Goal: Information Seeking & Learning: Learn about a topic

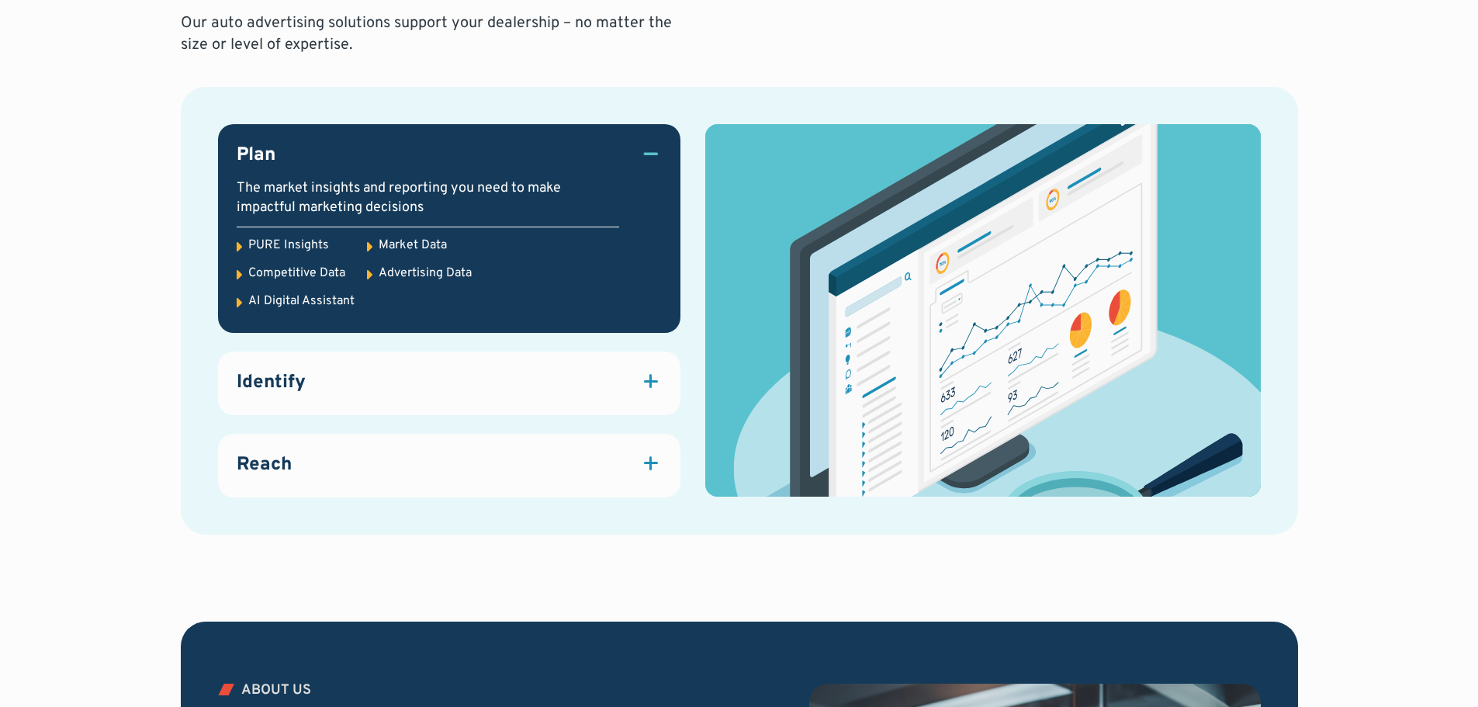
scroll to position [2172, 0]
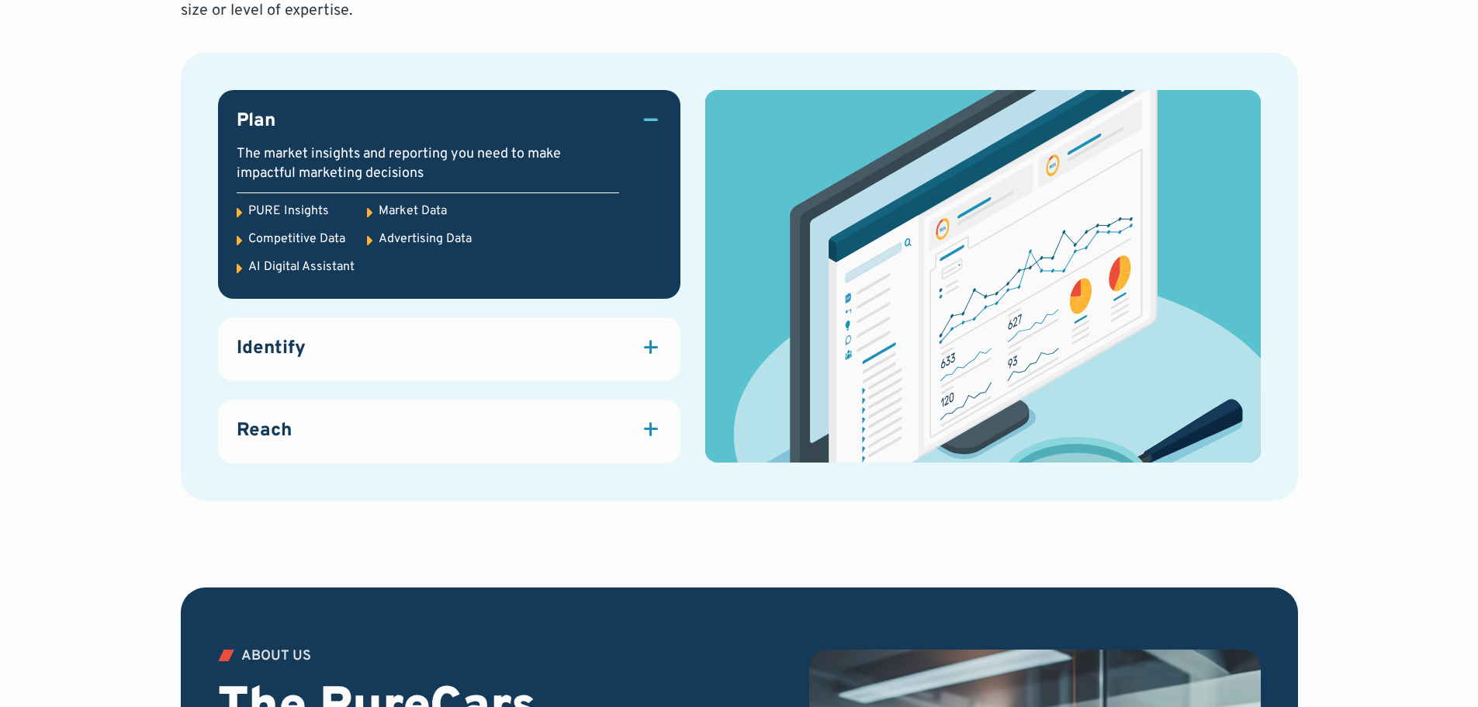
click at [649, 344] on div at bounding box center [650, 347] width 2 height 14
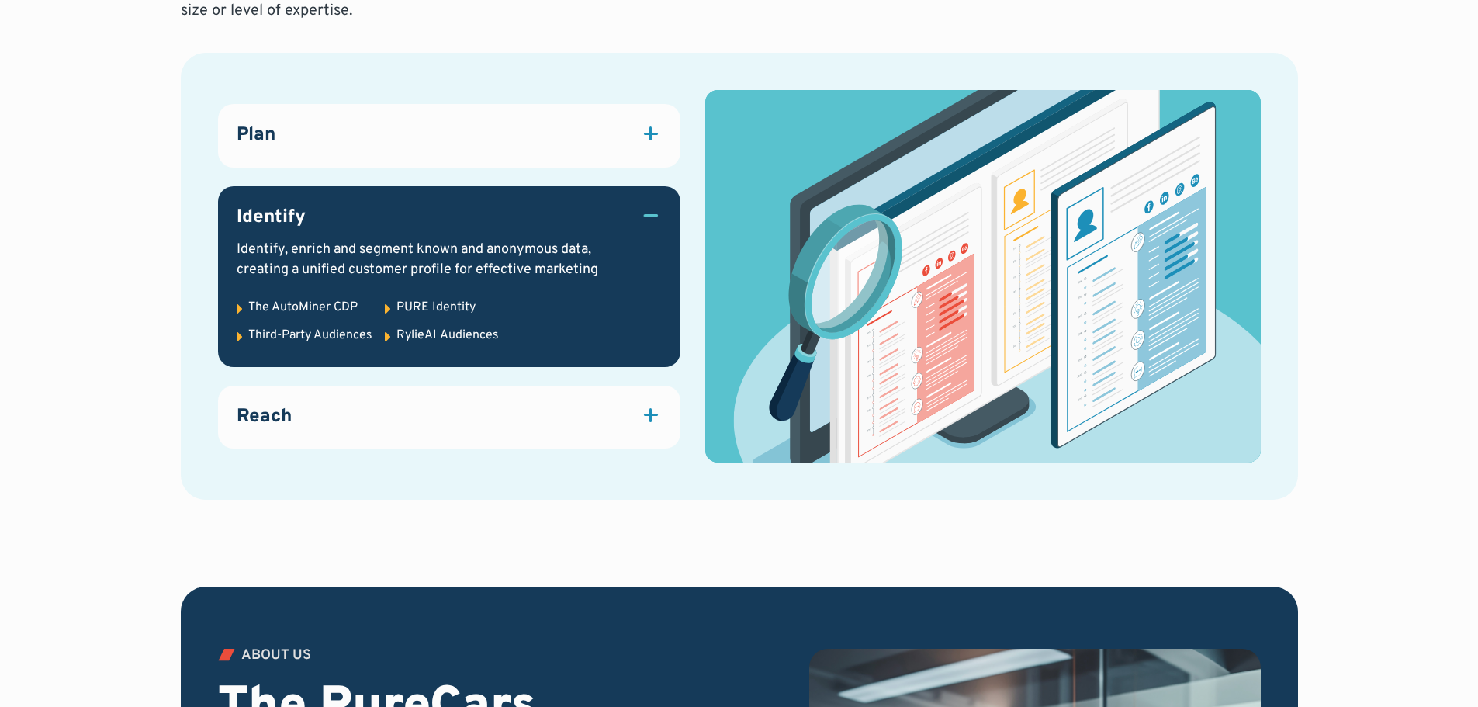
click at [656, 214] on div at bounding box center [651, 215] width 14 height 2
click at [647, 214] on div at bounding box center [651, 215] width 14 height 2
click at [652, 413] on div at bounding box center [650, 415] width 2 height 14
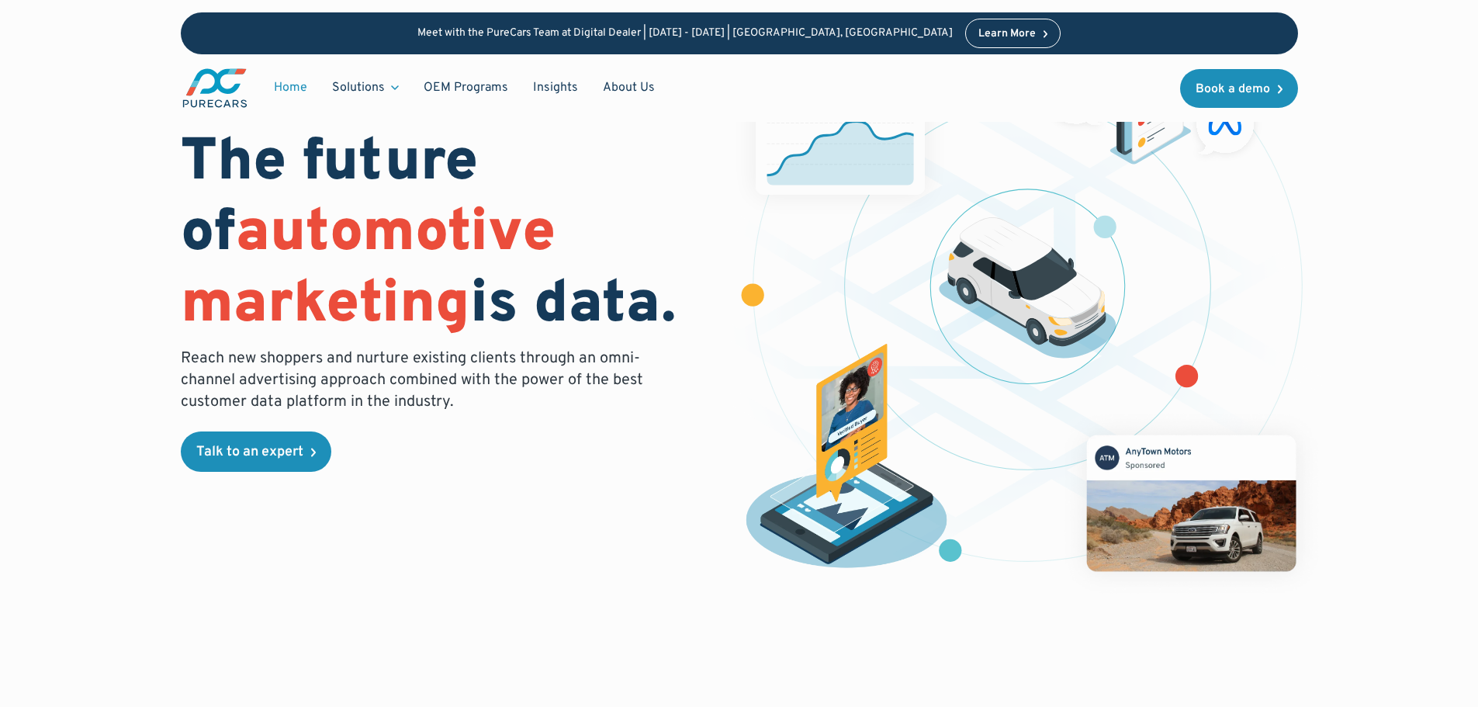
scroll to position [0, 0]
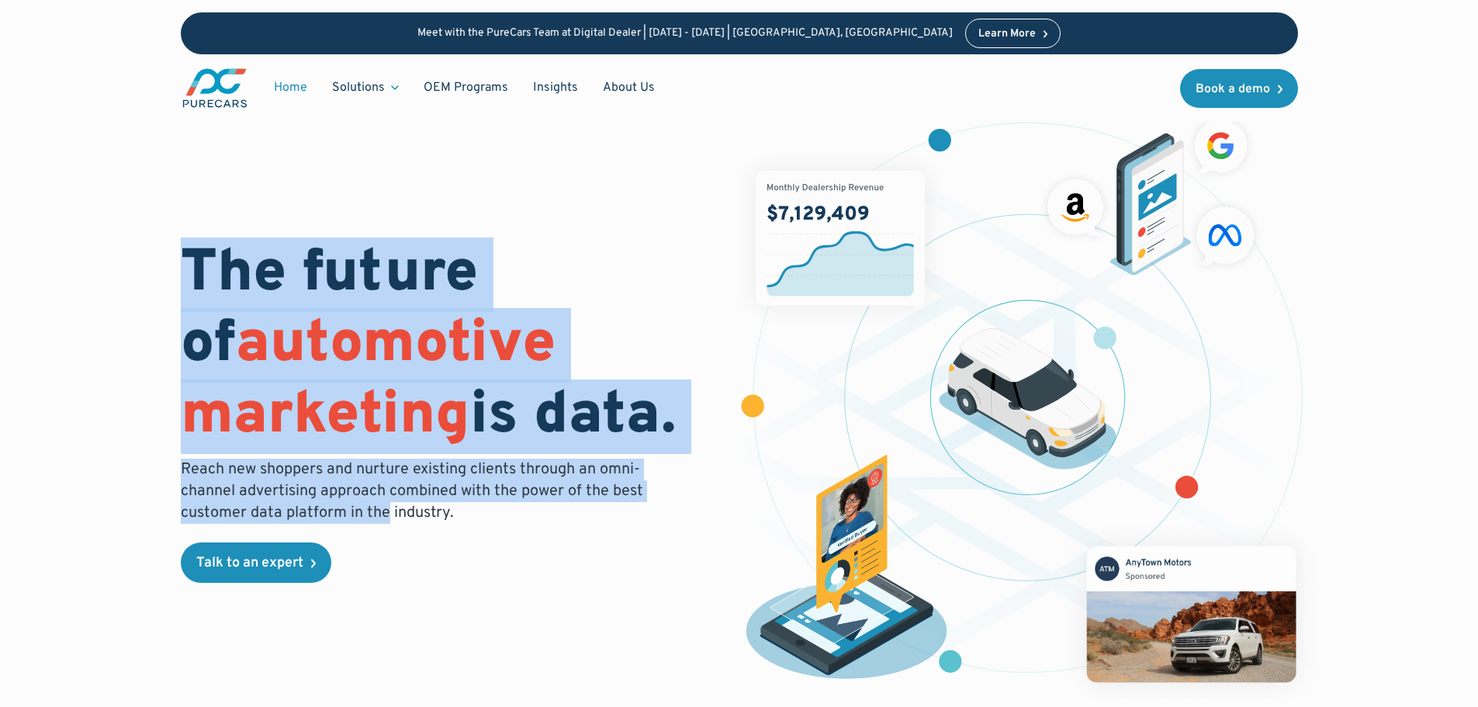
drag, startPoint x: 383, startPoint y: 565, endPoint x: 176, endPoint y: 144, distance: 468.7
click at [176, 145] on div "The future of automotive marketing is data. Reach new shoppers and nurture exis…" at bounding box center [739, 386] width 1330 height 773
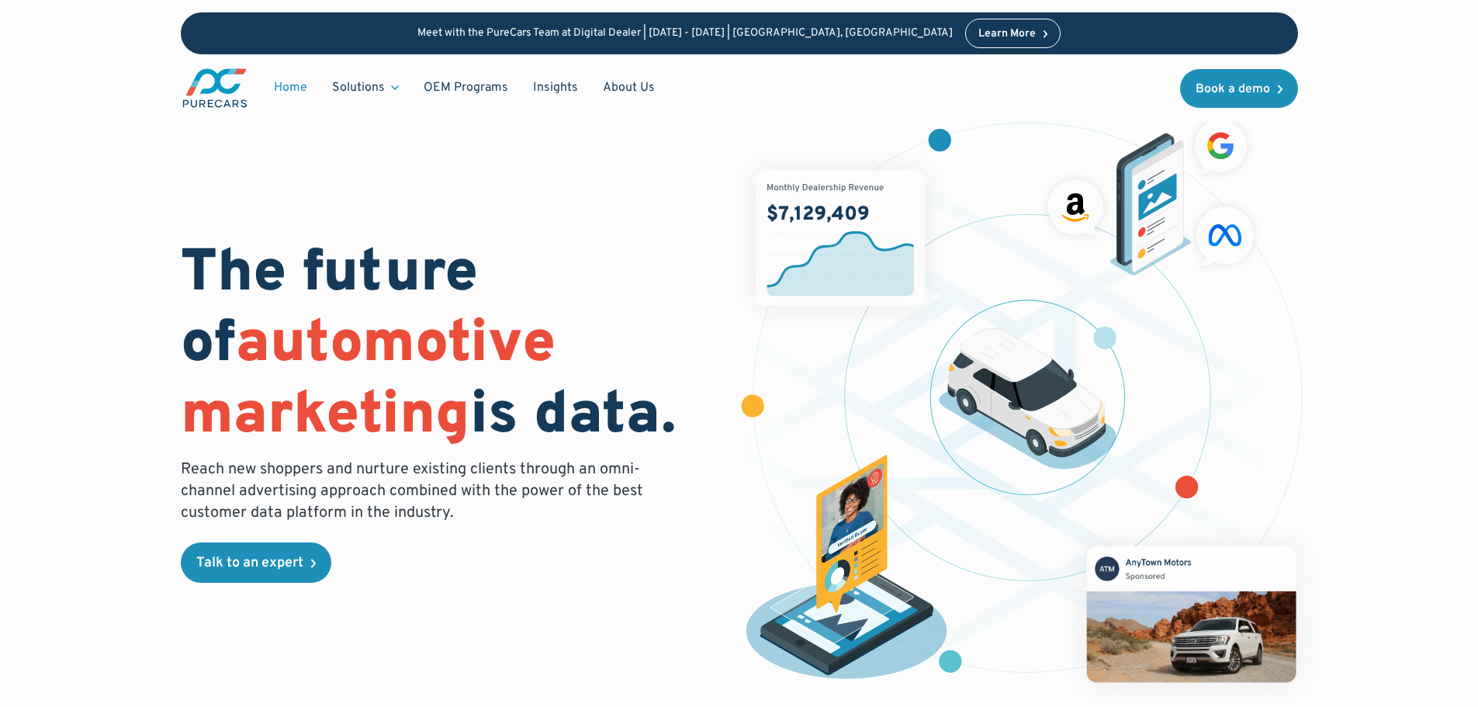
click at [356, 592] on div "The future of automotive marketing is data. Reach new shoppers and nurture exis…" at bounding box center [739, 404] width 1117 height 611
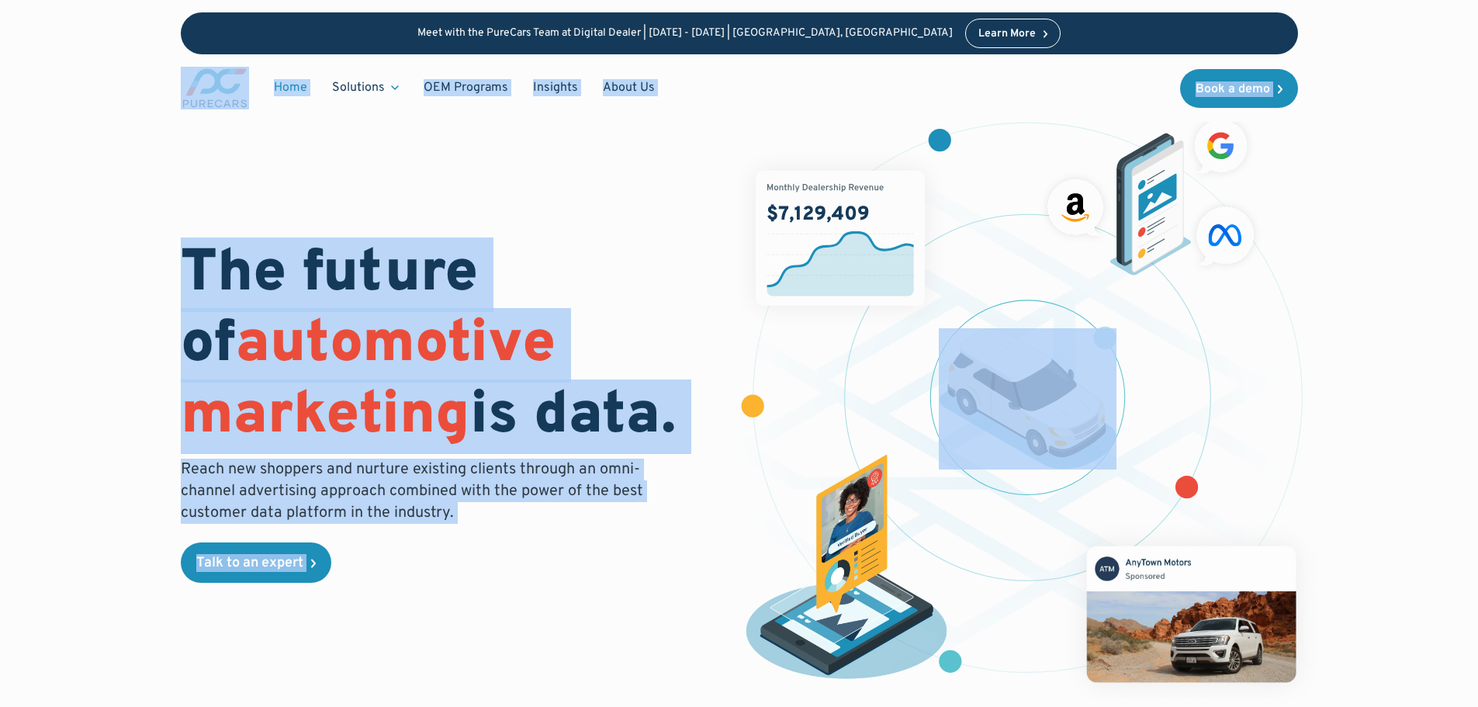
drag, startPoint x: 358, startPoint y: 575, endPoint x: 140, endPoint y: 97, distance: 525.5
click at [358, 566] on div "The future of automotive marketing is data. Reach new shoppers and nurture exis…" at bounding box center [451, 411] width 540 height 343
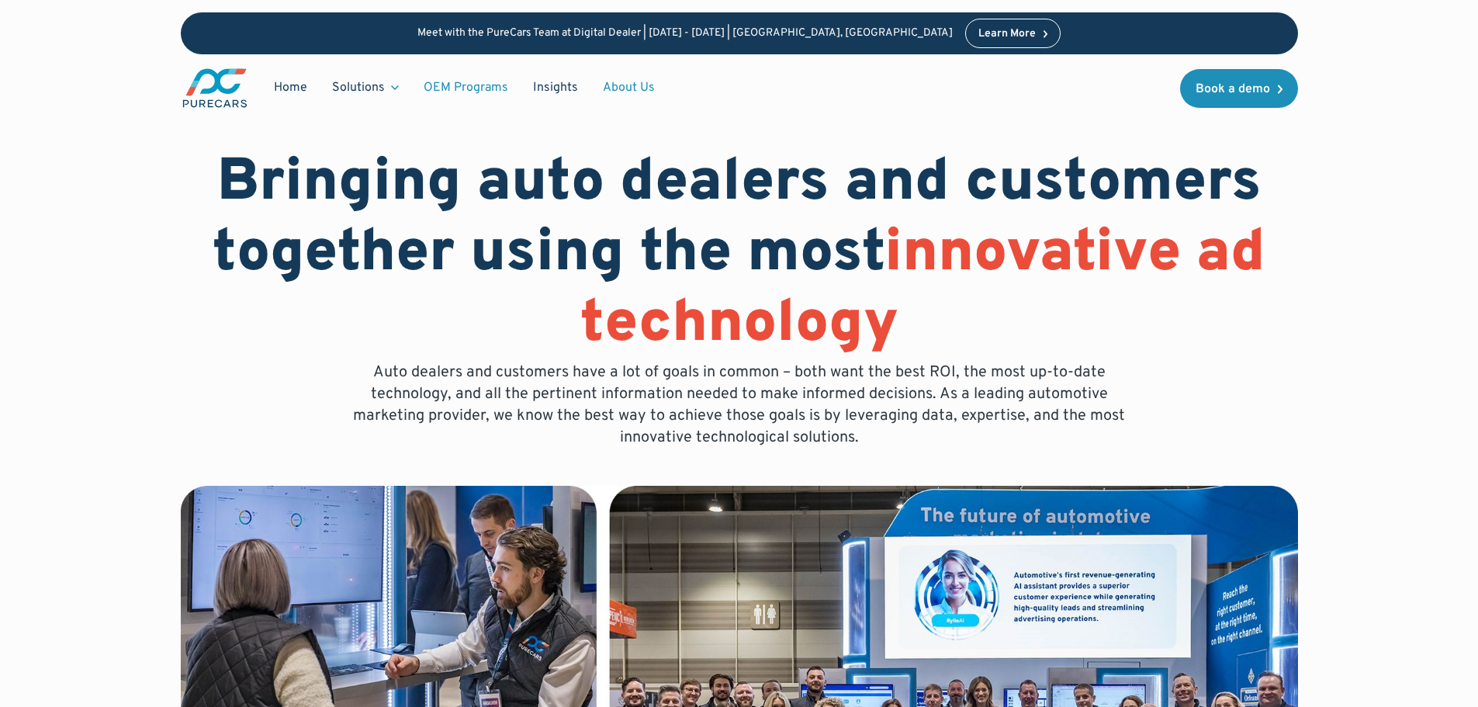
click at [456, 87] on link "OEM Programs" at bounding box center [465, 87] width 109 height 29
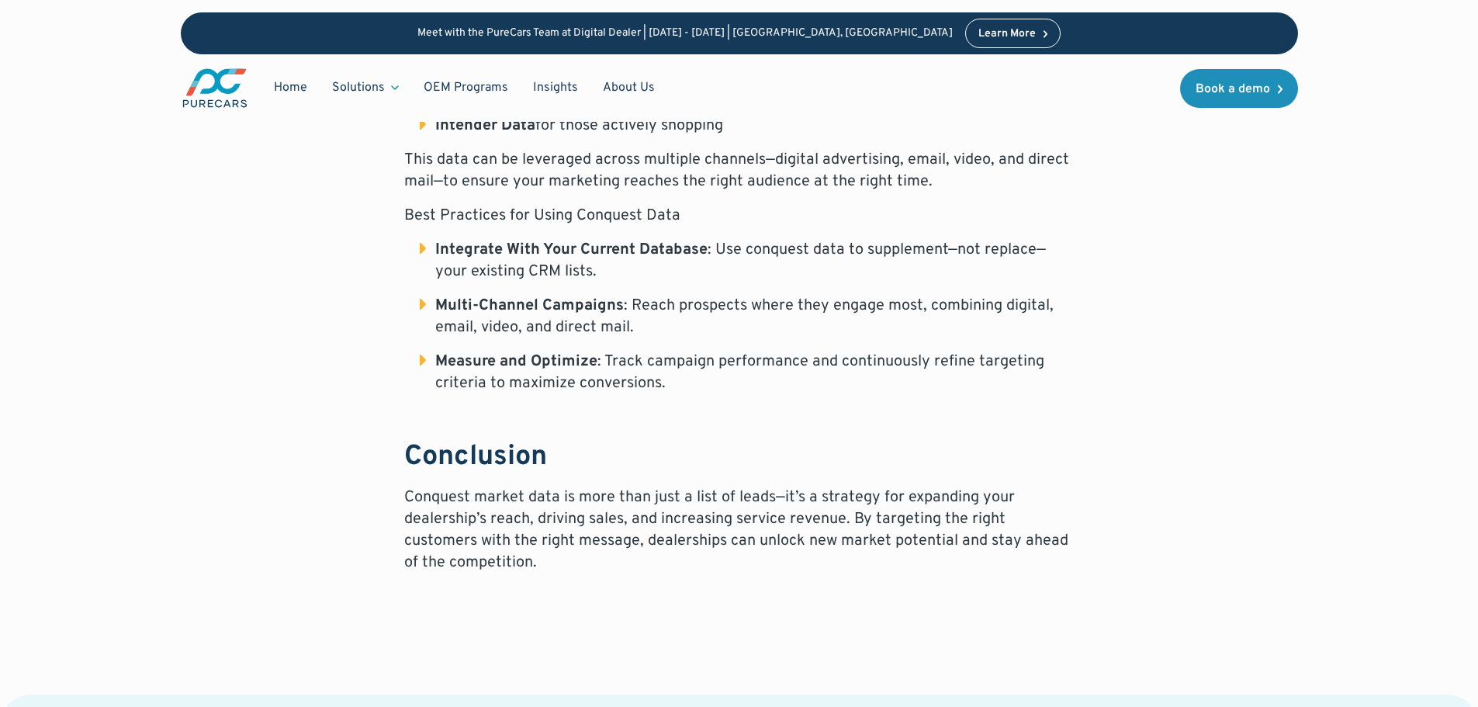
scroll to position [1551, 0]
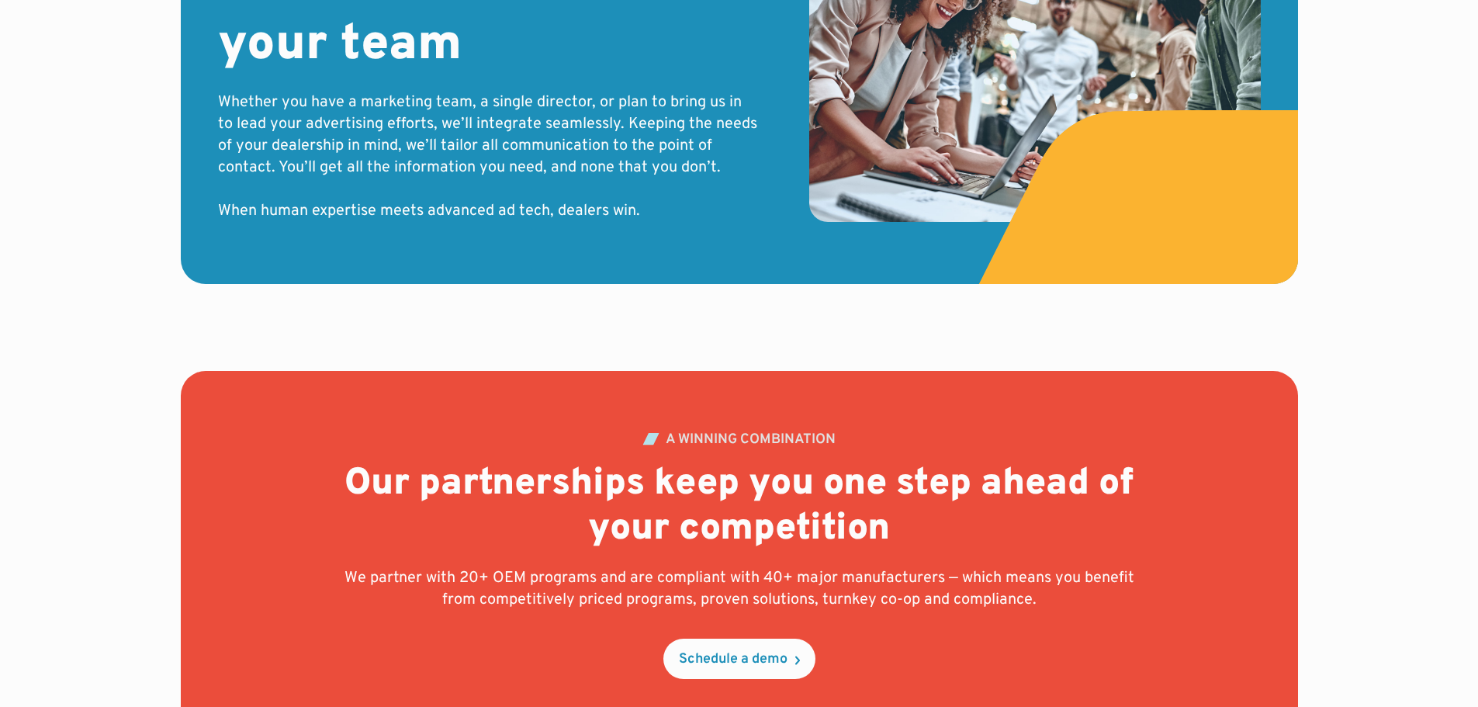
scroll to position [5352, 0]
